Goal: Task Accomplishment & Management: Use online tool/utility

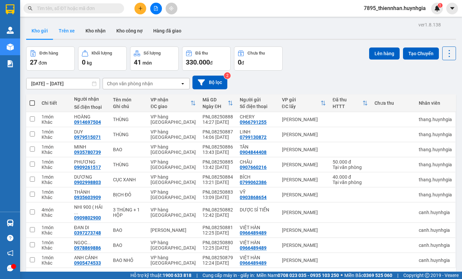
click at [72, 30] on button "Trên xe" at bounding box center [66, 31] width 27 height 16
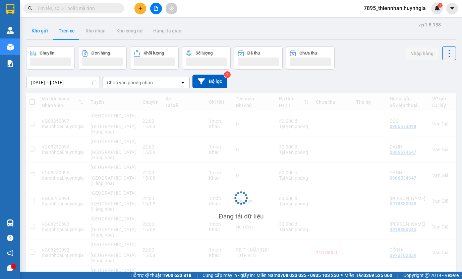
click at [40, 34] on button "Kho gửi" at bounding box center [39, 31] width 27 height 16
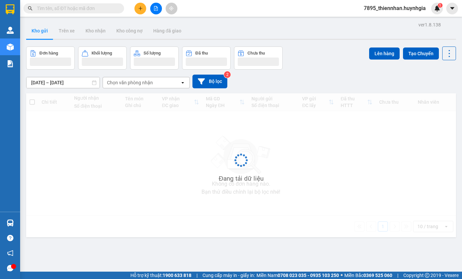
click at [40, 34] on button "Kho gửi" at bounding box center [39, 31] width 27 height 16
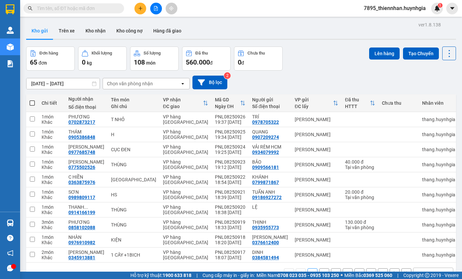
click at [383, 11] on span "7895_thiennhan.huynhgia" at bounding box center [394, 8] width 73 height 8
click at [379, 22] on span "Đăng xuất" at bounding box center [397, 20] width 59 height 7
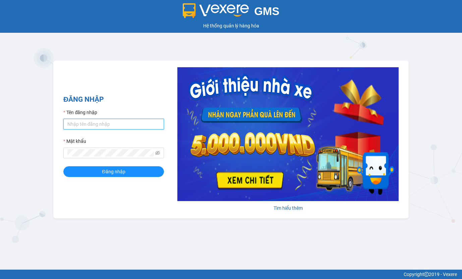
type input "thiennhan.huynhgia"
click at [112, 132] on form "Tên đăng nhập thiennhan.huynhgia Mật khẩu Đăng nhập" at bounding box center [113, 143] width 101 height 68
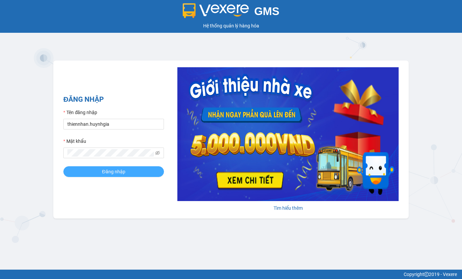
click at [128, 174] on button "Đăng nhập" at bounding box center [113, 172] width 101 height 11
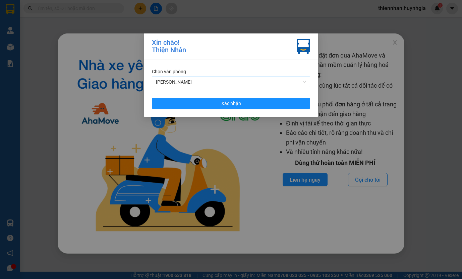
click at [245, 84] on span "[PERSON_NAME]" at bounding box center [231, 82] width 150 height 10
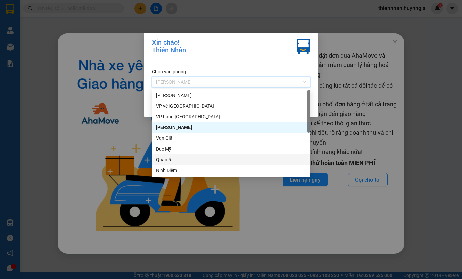
click at [193, 155] on div "Quận 5" at bounding box center [231, 159] width 158 height 11
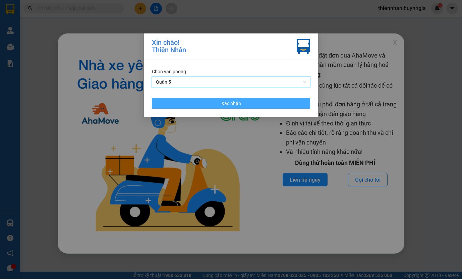
click at [189, 101] on button "Xác nhận" at bounding box center [231, 103] width 158 height 11
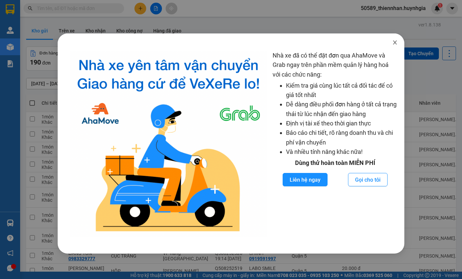
click at [400, 42] on span "Close" at bounding box center [394, 43] width 19 height 19
